Goal: Information Seeking & Learning: Learn about a topic

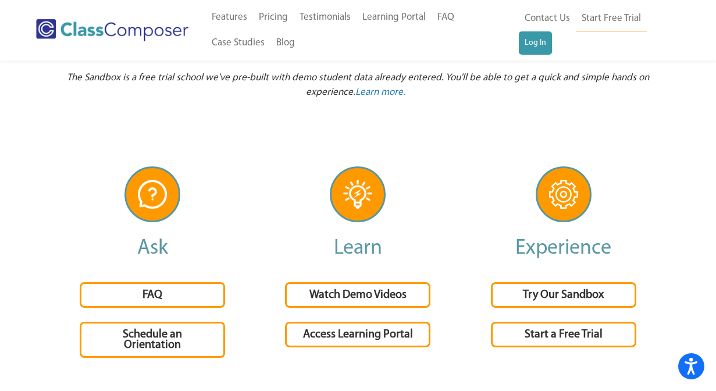
scroll to position [2635, 0]
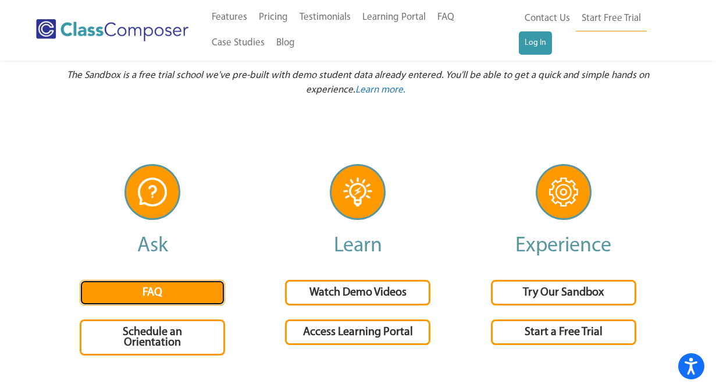
click at [172, 287] on link "FAQ" at bounding box center [152, 293] width 145 height 26
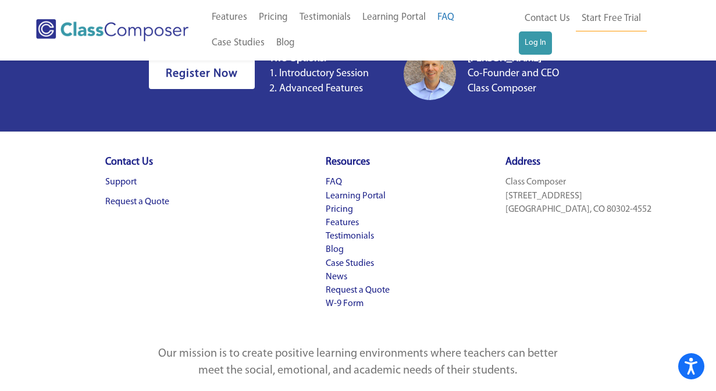
scroll to position [2590, 0]
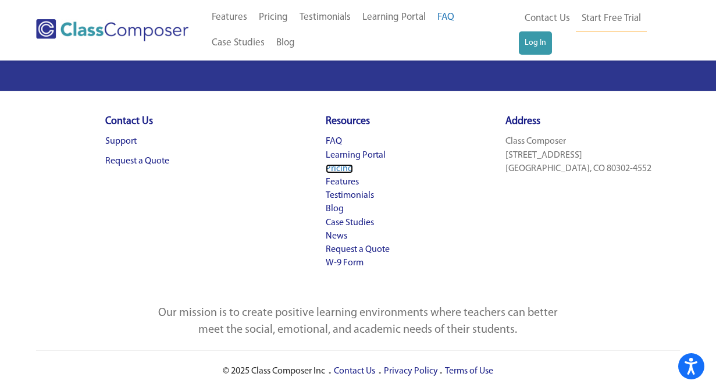
click at [336, 167] on link "Pricing" at bounding box center [339, 168] width 27 height 9
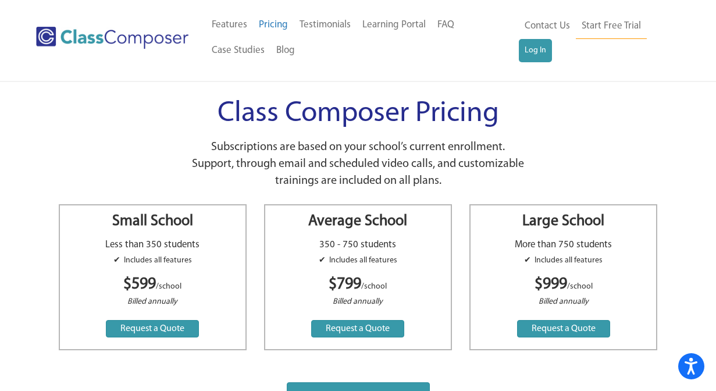
scroll to position [6, 0]
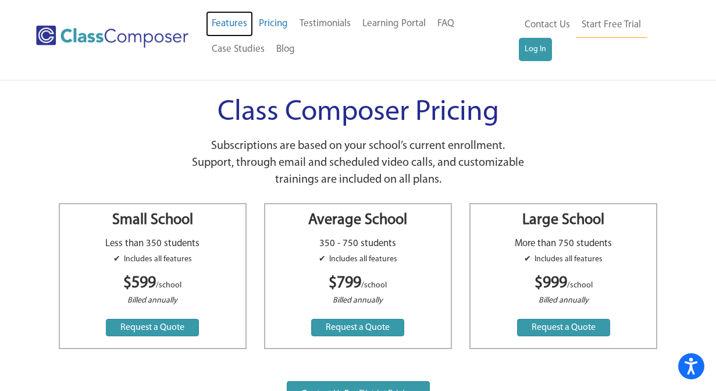
click at [236, 20] on link "Features" at bounding box center [229, 24] width 47 height 26
